Goal: Navigation & Orientation: Go to known website

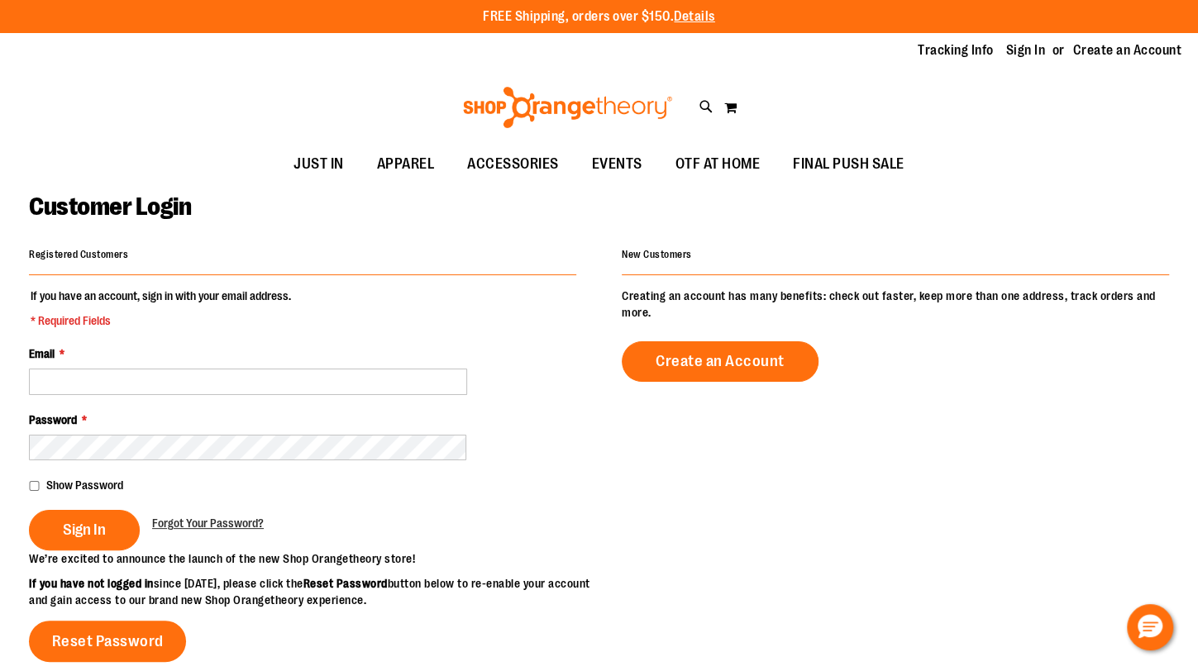
click at [365, 62] on div "Tracking Info Sign In Return to Procurement Create an Account" at bounding box center [599, 51] width 1198 height 36
click at [284, 93] on div "Toggle Nav Search Popular Suggestions Advanced Search" at bounding box center [599, 107] width 1198 height 76
